Goal: Information Seeking & Learning: Learn about a topic

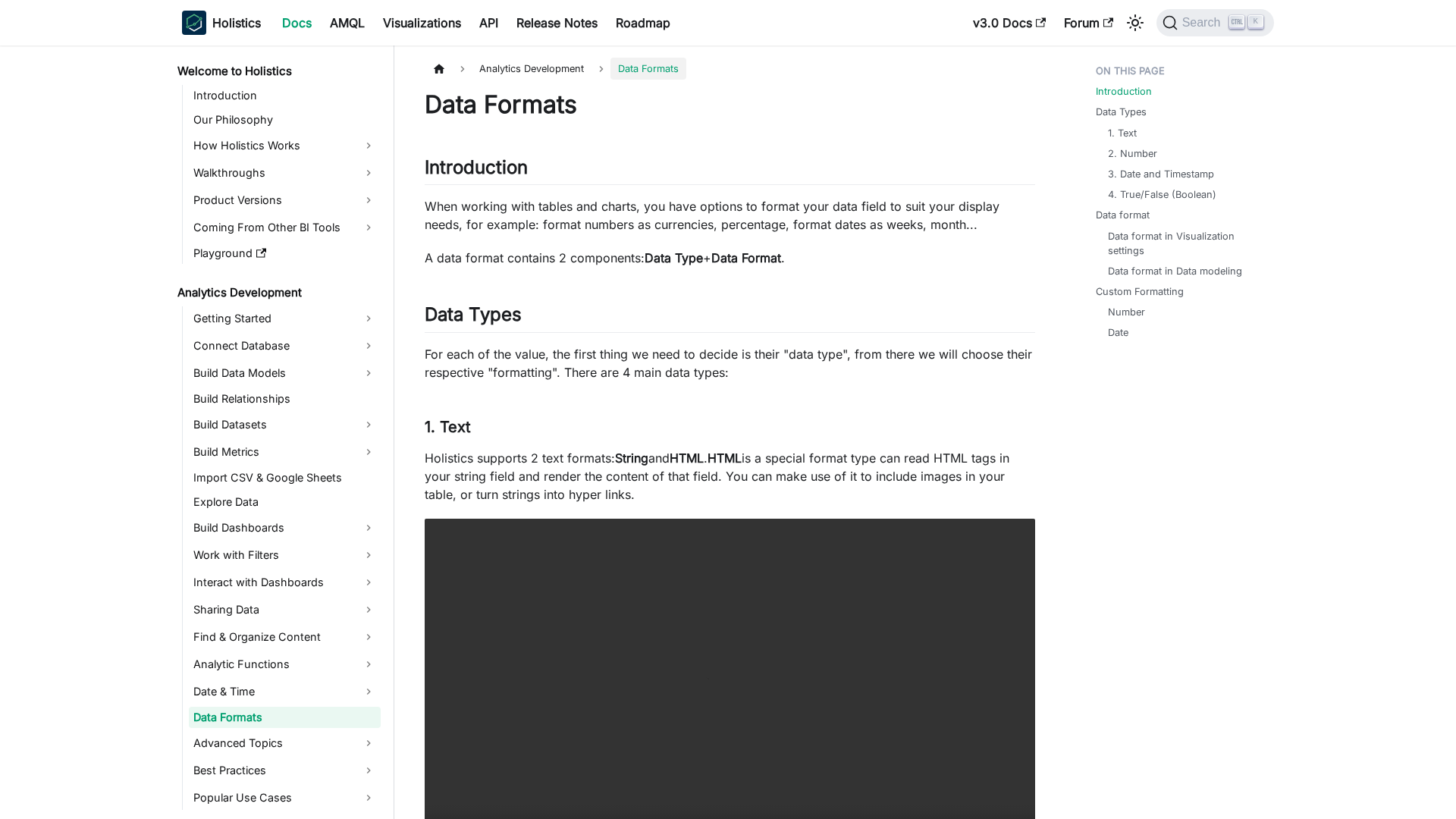
scroll to position [63, 0]
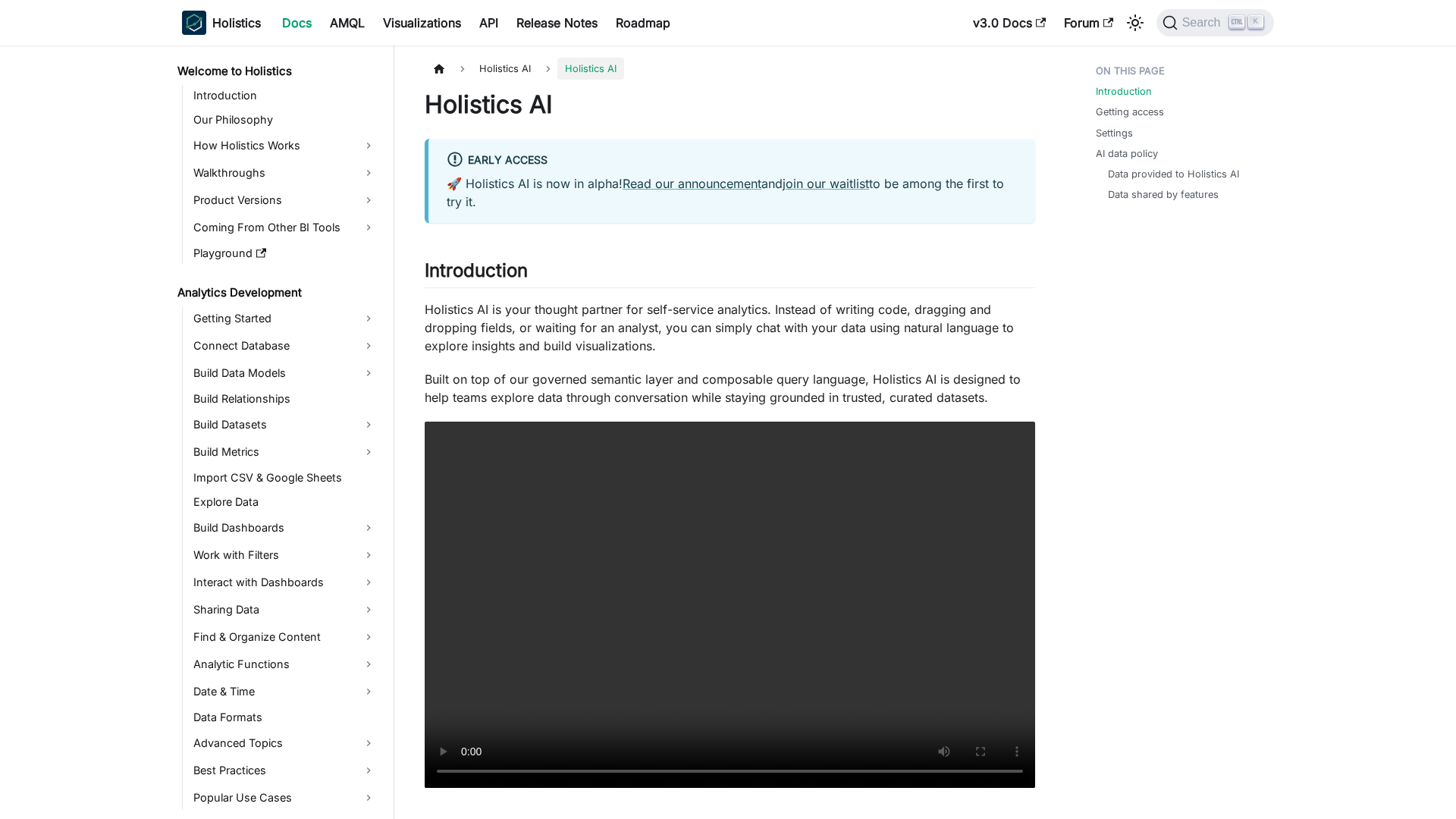
scroll to position [209, 0]
